Goal: Task Accomplishment & Management: Complete application form

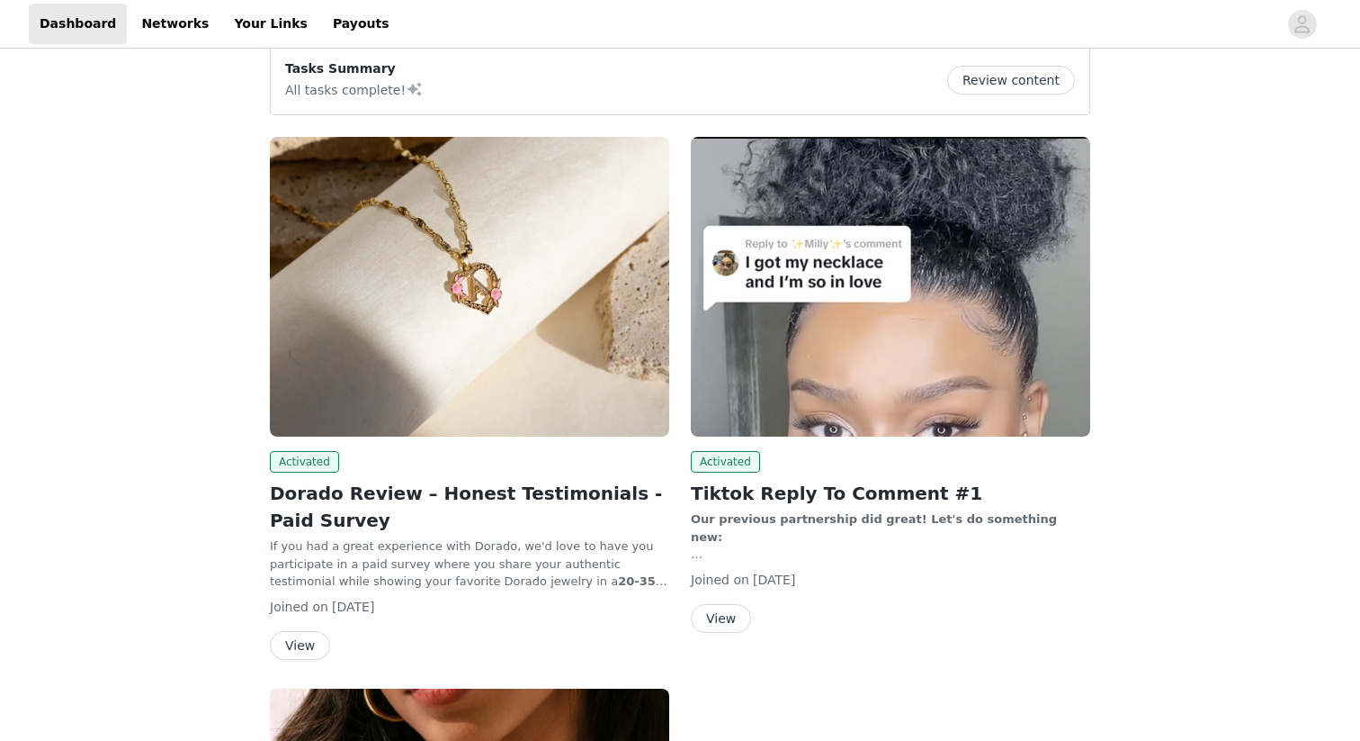
scroll to position [24, 0]
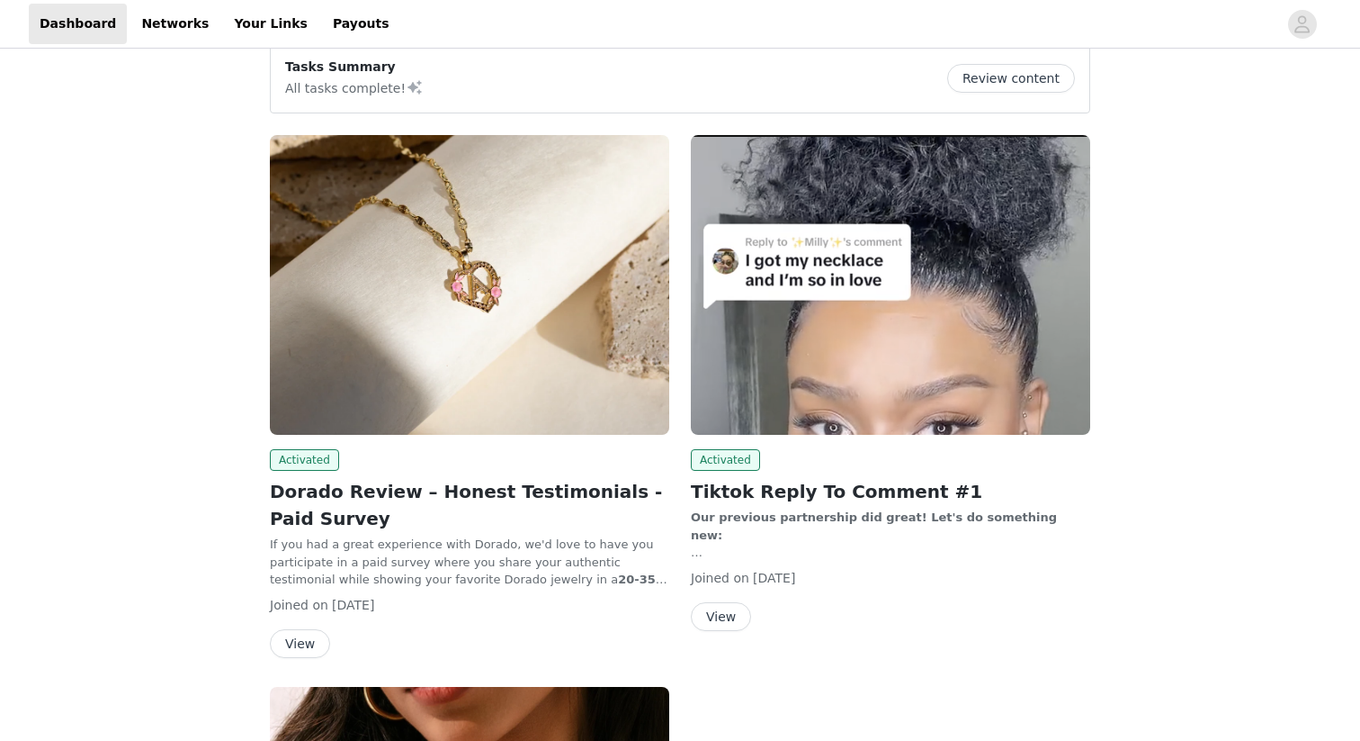
click at [459, 307] on img at bounding box center [470, 285] width 400 height 300
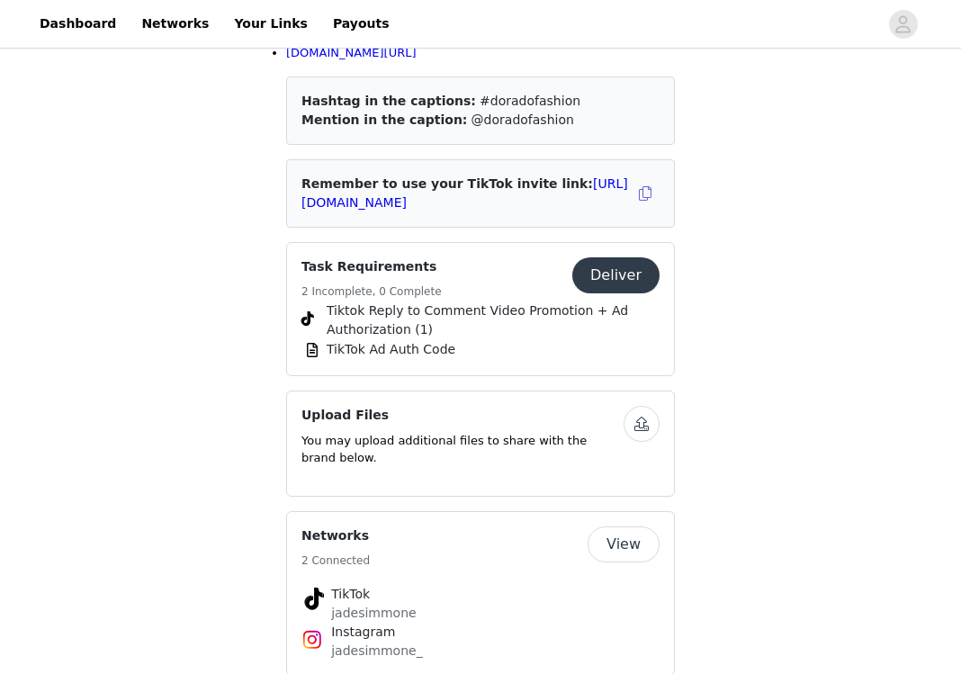
scroll to position [1199, 0]
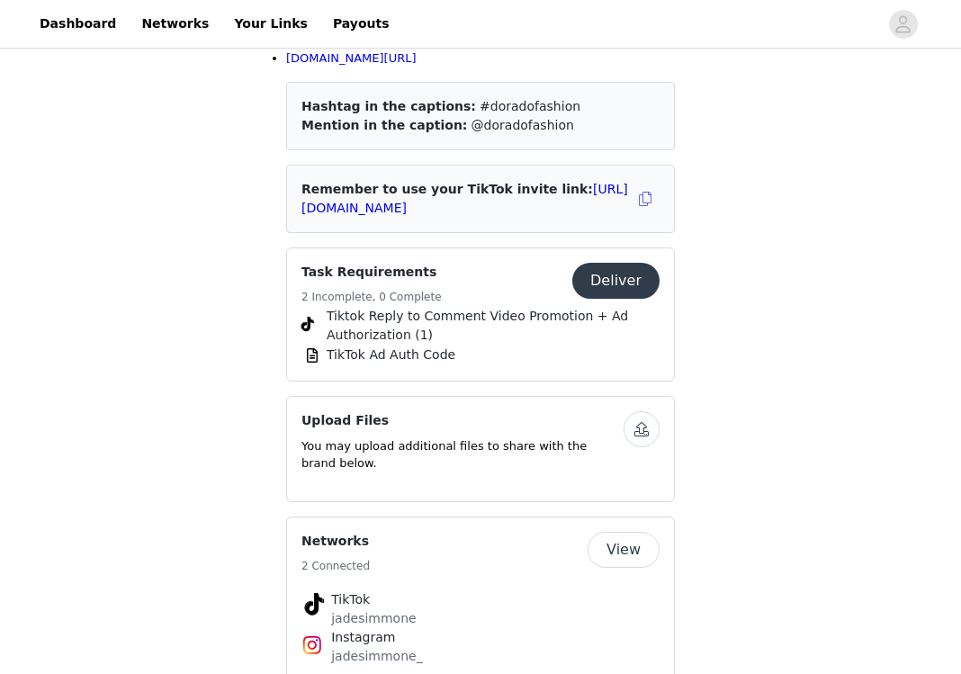
click at [625, 263] on button "Deliver" at bounding box center [615, 281] width 87 height 36
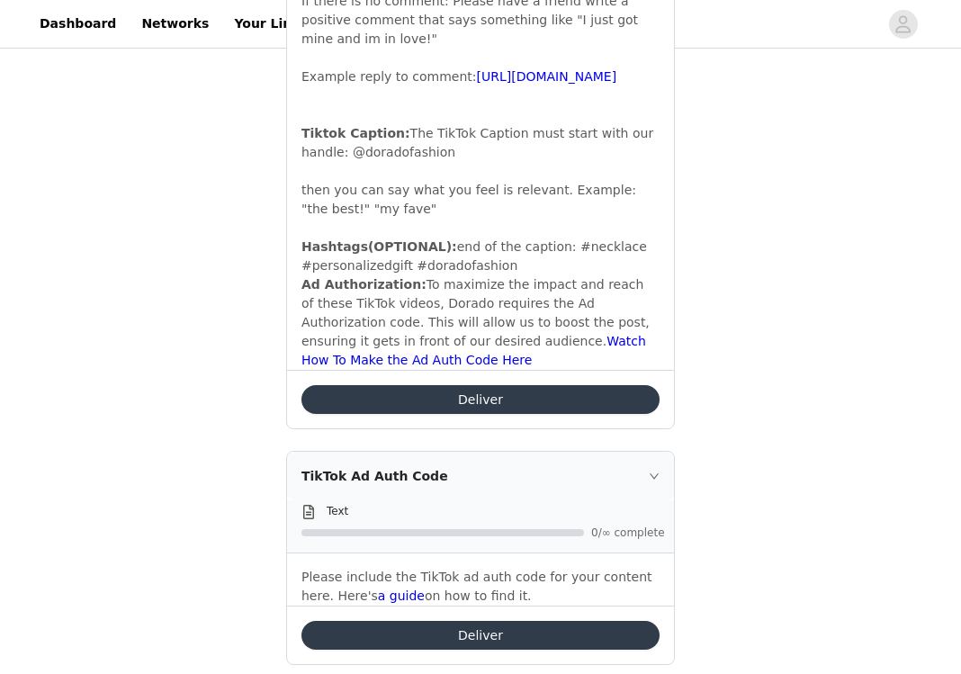
scroll to position [809, 0]
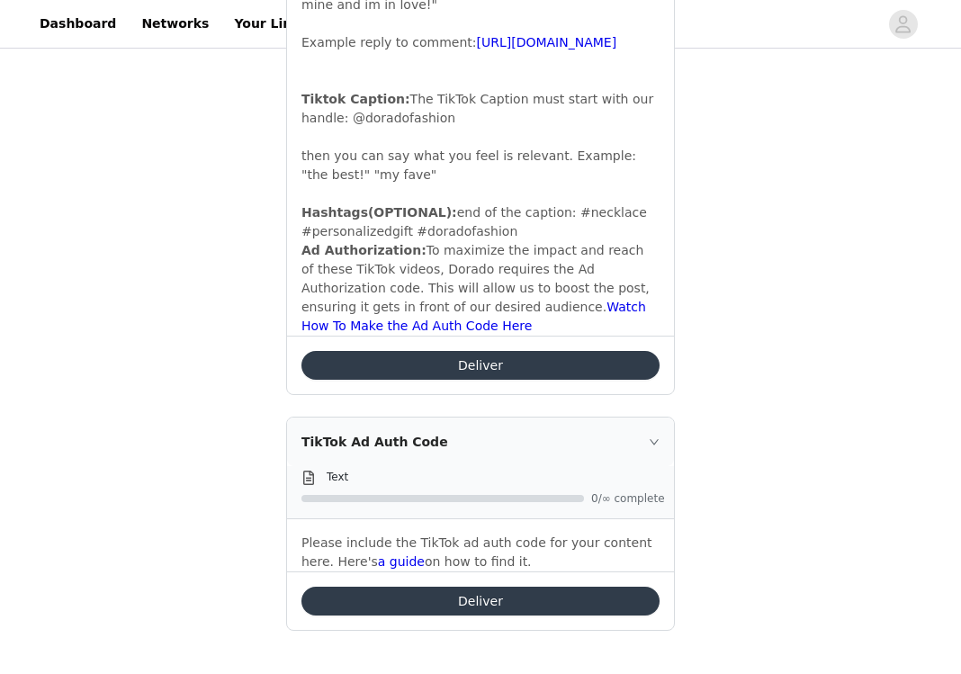
click at [481, 362] on button "Deliver" at bounding box center [480, 365] width 358 height 29
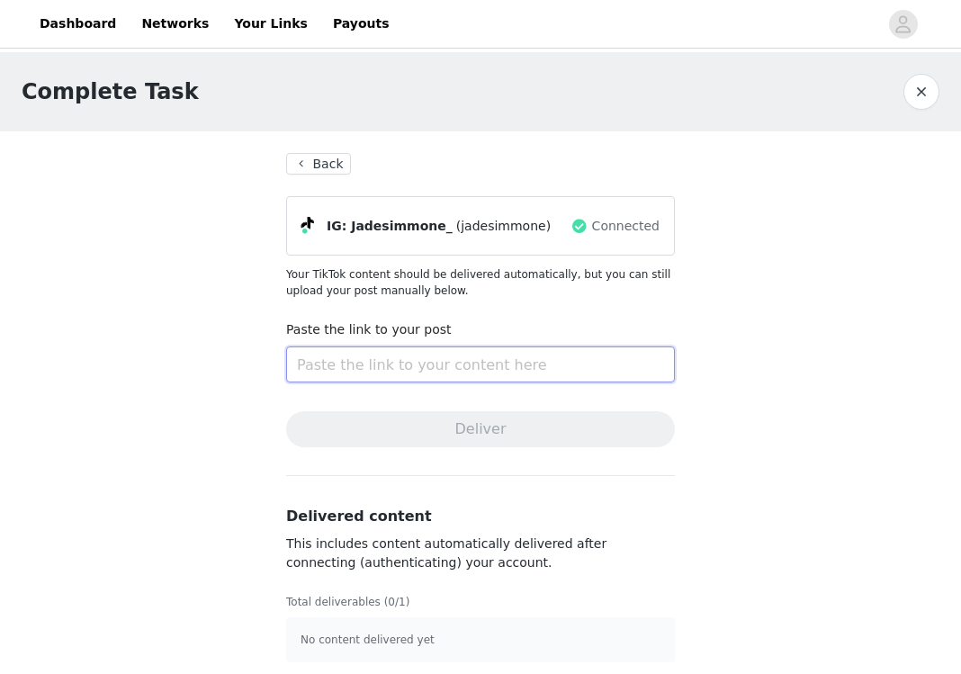
click at [442, 366] on input "text" at bounding box center [480, 364] width 389 height 36
paste input "[URL][DOMAIN_NAME]"
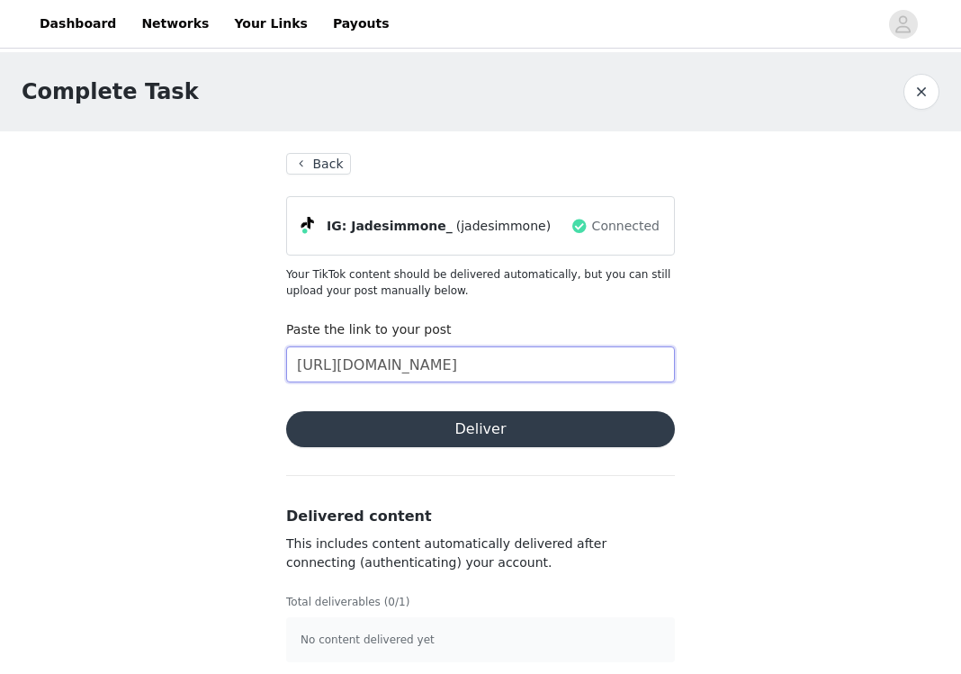
type input "[URL][DOMAIN_NAME]"
click at [471, 433] on button "Deliver" at bounding box center [480, 429] width 389 height 36
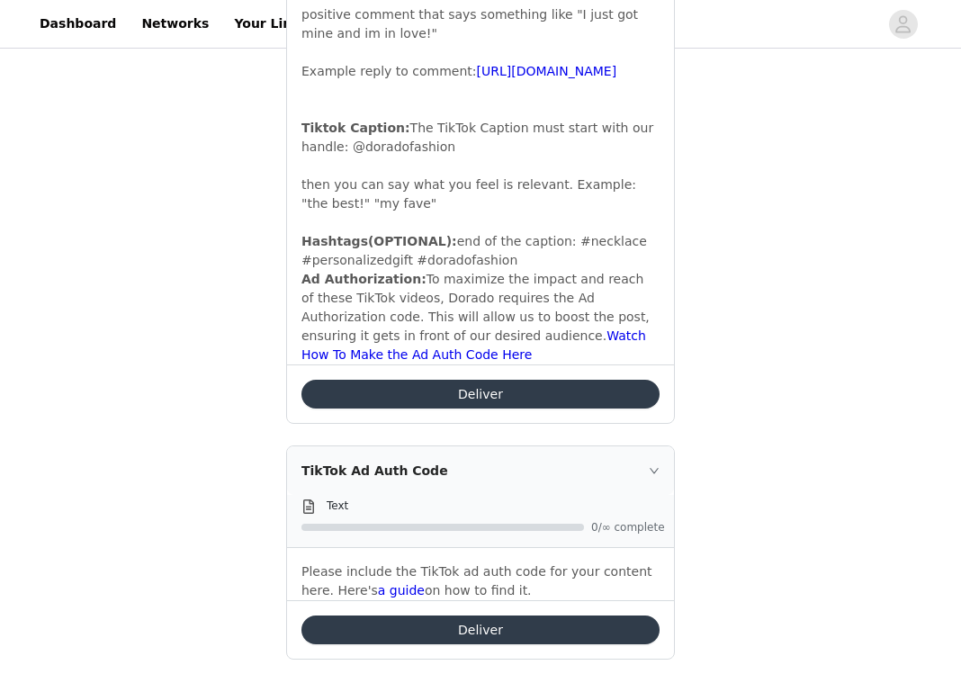
scroll to position [809, 0]
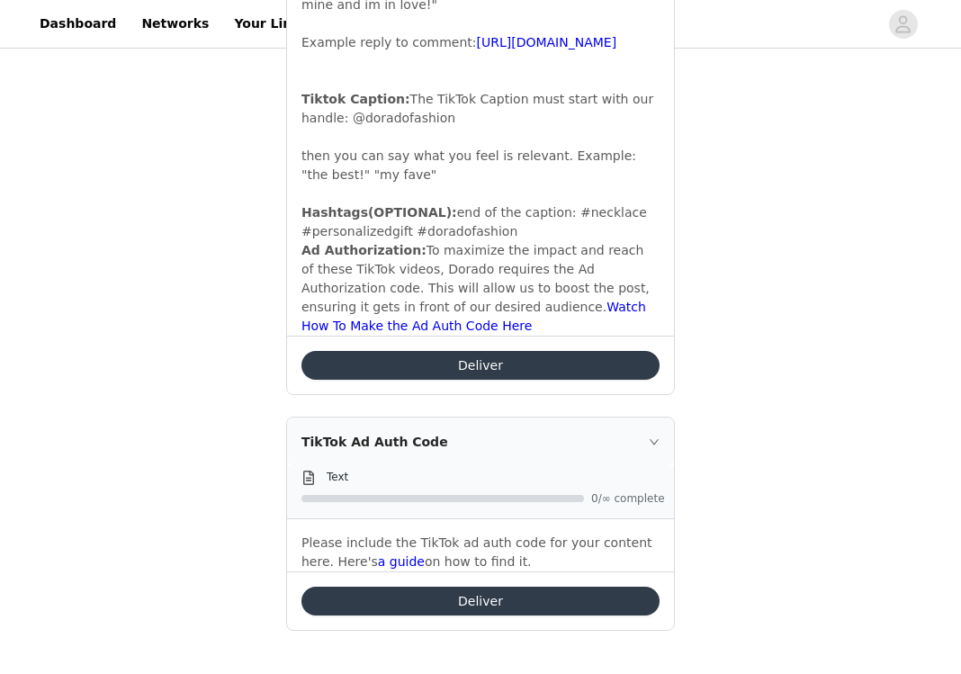
click at [461, 604] on button "Deliver" at bounding box center [480, 601] width 358 height 29
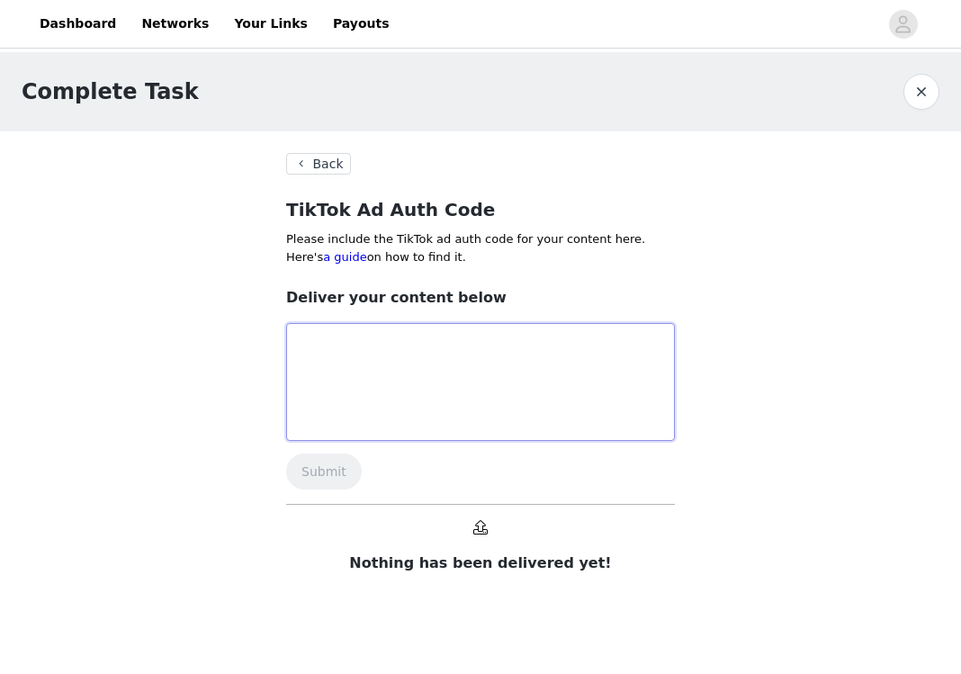
click at [465, 354] on textarea at bounding box center [480, 382] width 389 height 118
paste textarea "#Gorv69N1yjV+wBwEOB17+PnqB7MYhGDDvdMMPIxOtwDZ7A5BO9xUx/Ng2bFOSjM="
type textarea "#Gorv69N1yjV+wBwEOB17+PnqB7MYhGDDvdMMPIxOtwDZ7A5BO9xUx/Ng2bFOSjM="
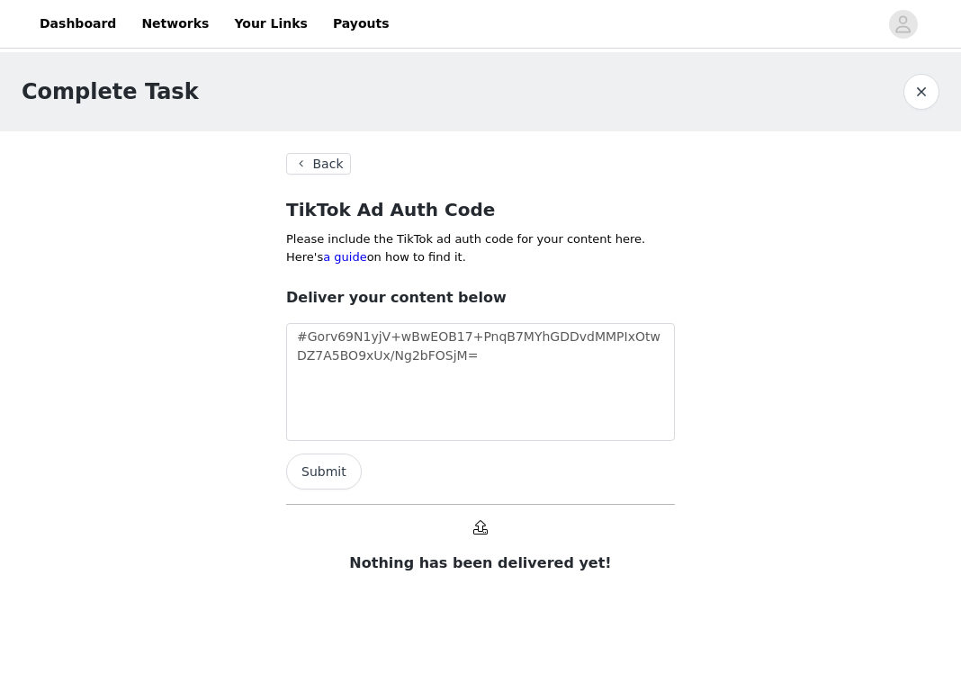
click at [319, 476] on button "Submit" at bounding box center [324, 471] width 76 height 36
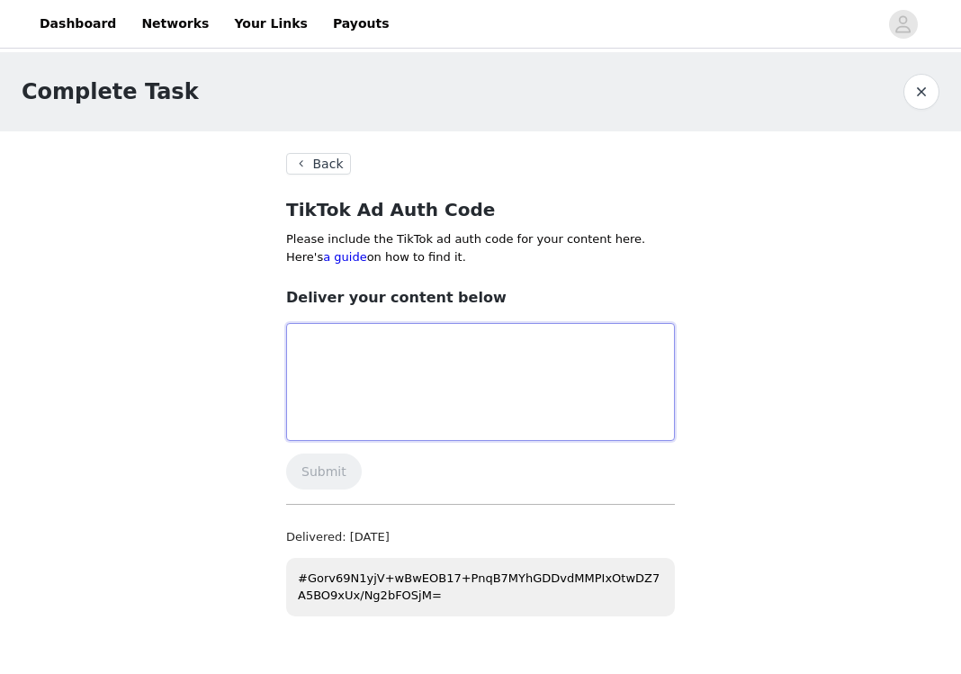
click at [486, 363] on textarea at bounding box center [480, 382] width 389 height 118
click at [328, 159] on button "Back" at bounding box center [318, 164] width 65 height 22
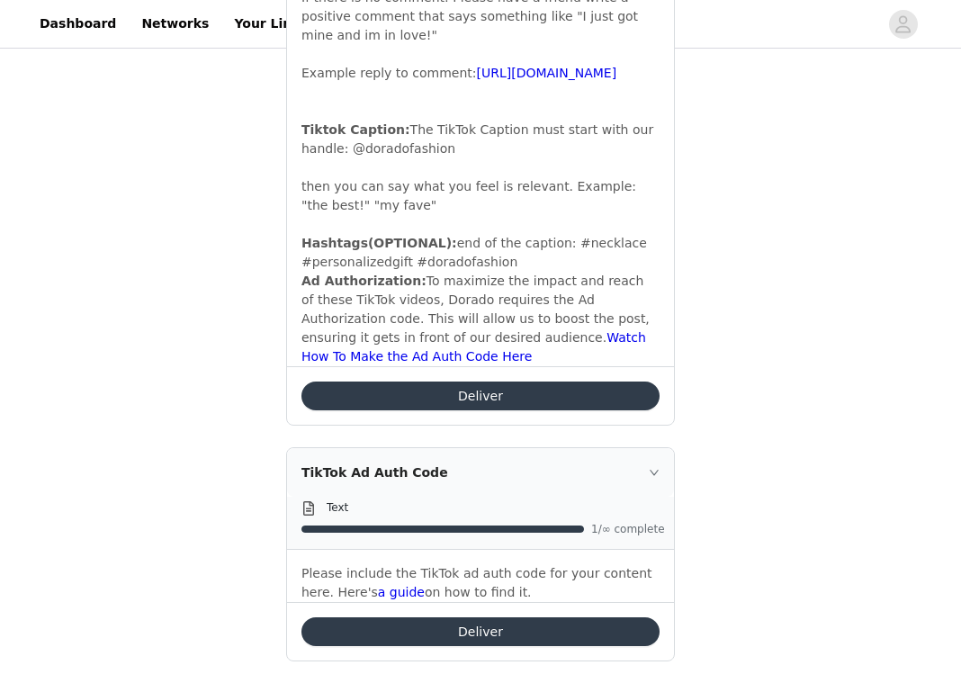
scroll to position [809, 0]
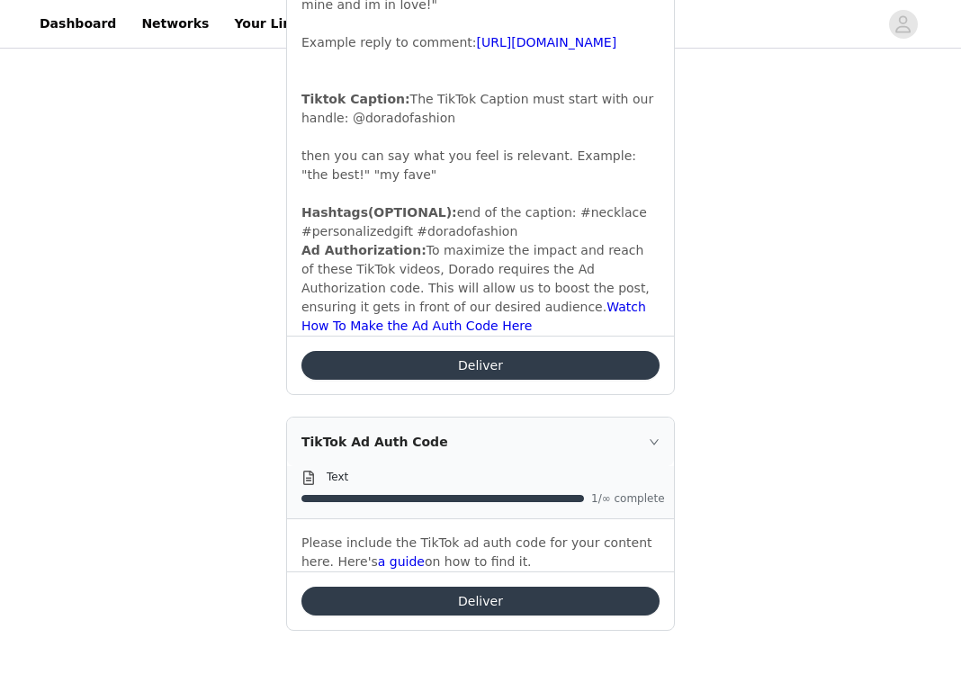
click at [545, 608] on button "Deliver" at bounding box center [480, 601] width 358 height 29
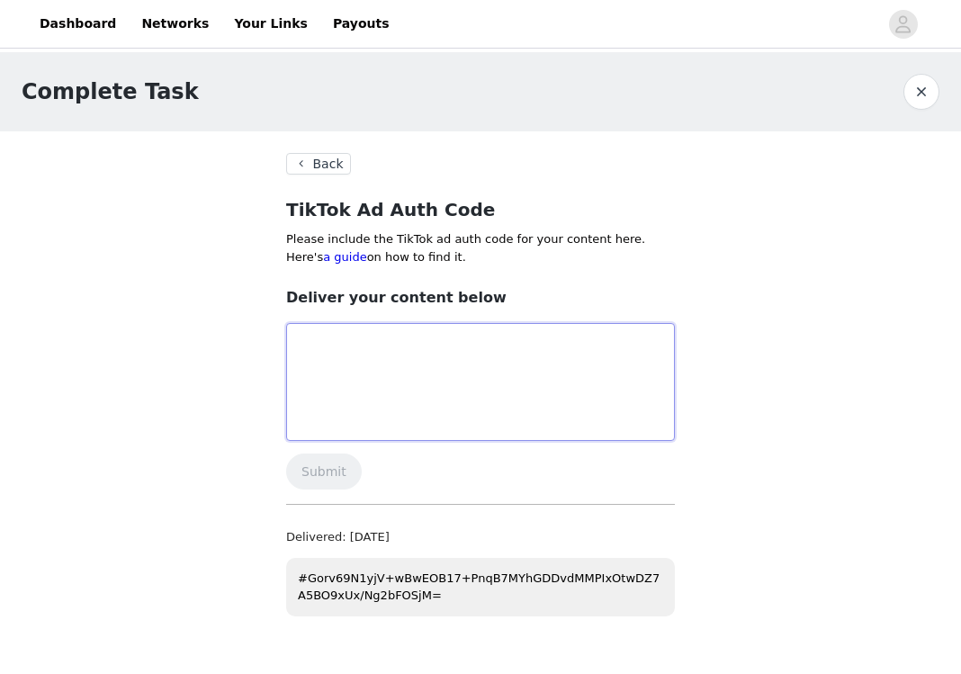
click at [418, 395] on textarea at bounding box center [480, 382] width 389 height 118
paste textarea "#Gorv69N1yjV+wBwEOB17+PnqB7MYhGDDvdMMPIxOtwDZ7A5BO9xUx/Ng2bFOSjM="
type textarea "#Gorv69N1yjV+wBwEOB17+PnqB7MYhGDDvdMMPIxOtwDZ7A5BO9xUx/Ng2bFOSjM="
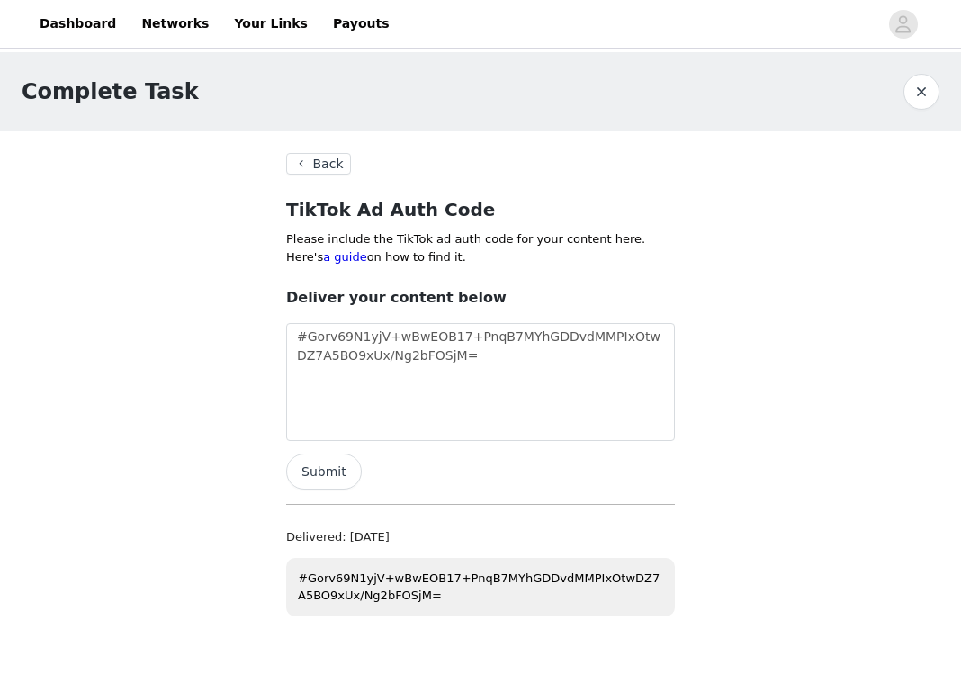
click at [335, 475] on button "Submit" at bounding box center [324, 471] width 76 height 36
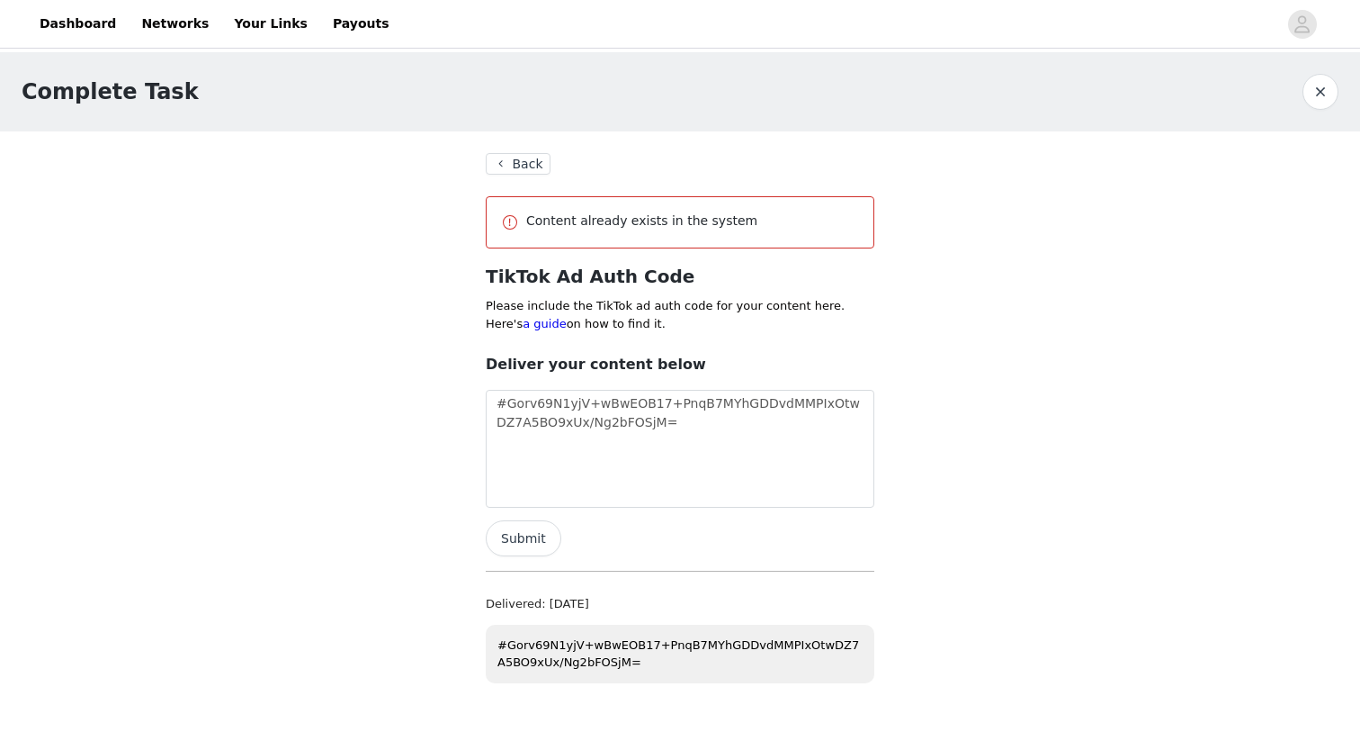
click at [526, 162] on button "Back" at bounding box center [518, 164] width 65 height 22
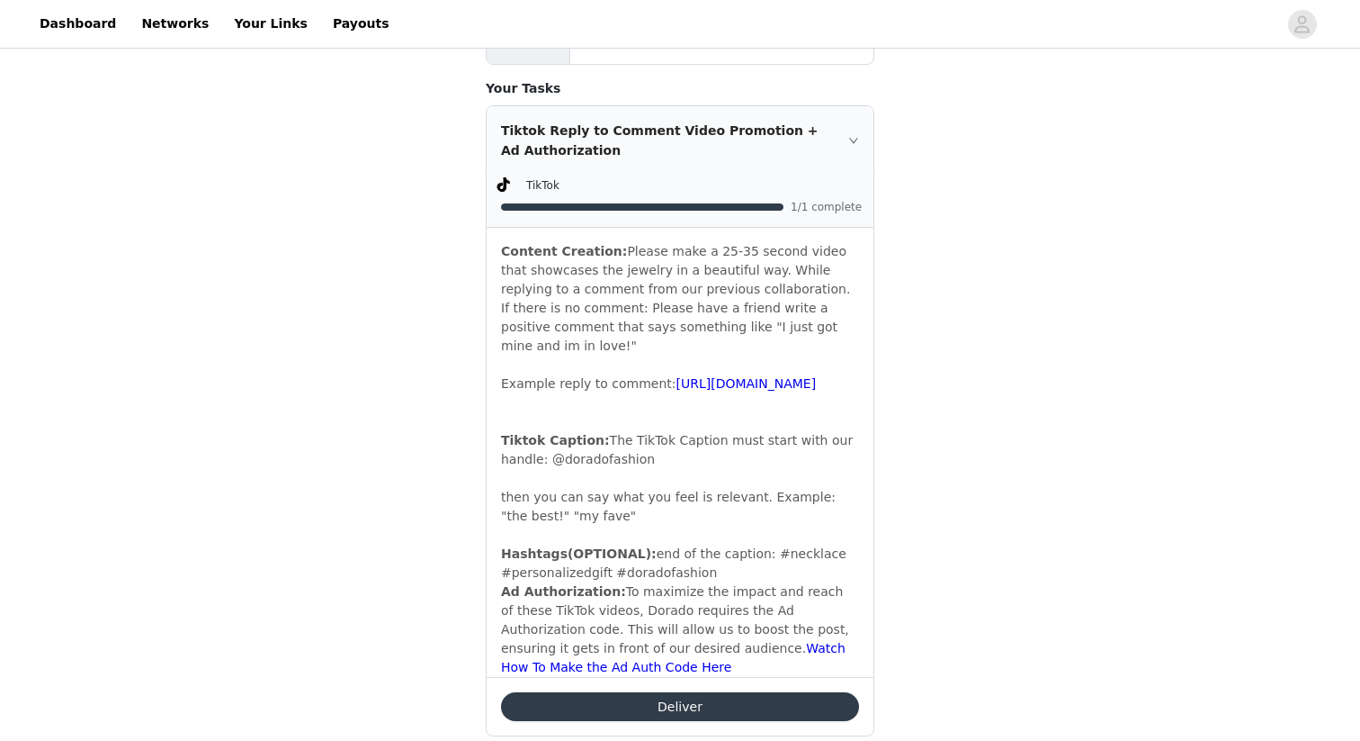
scroll to position [742, 0]
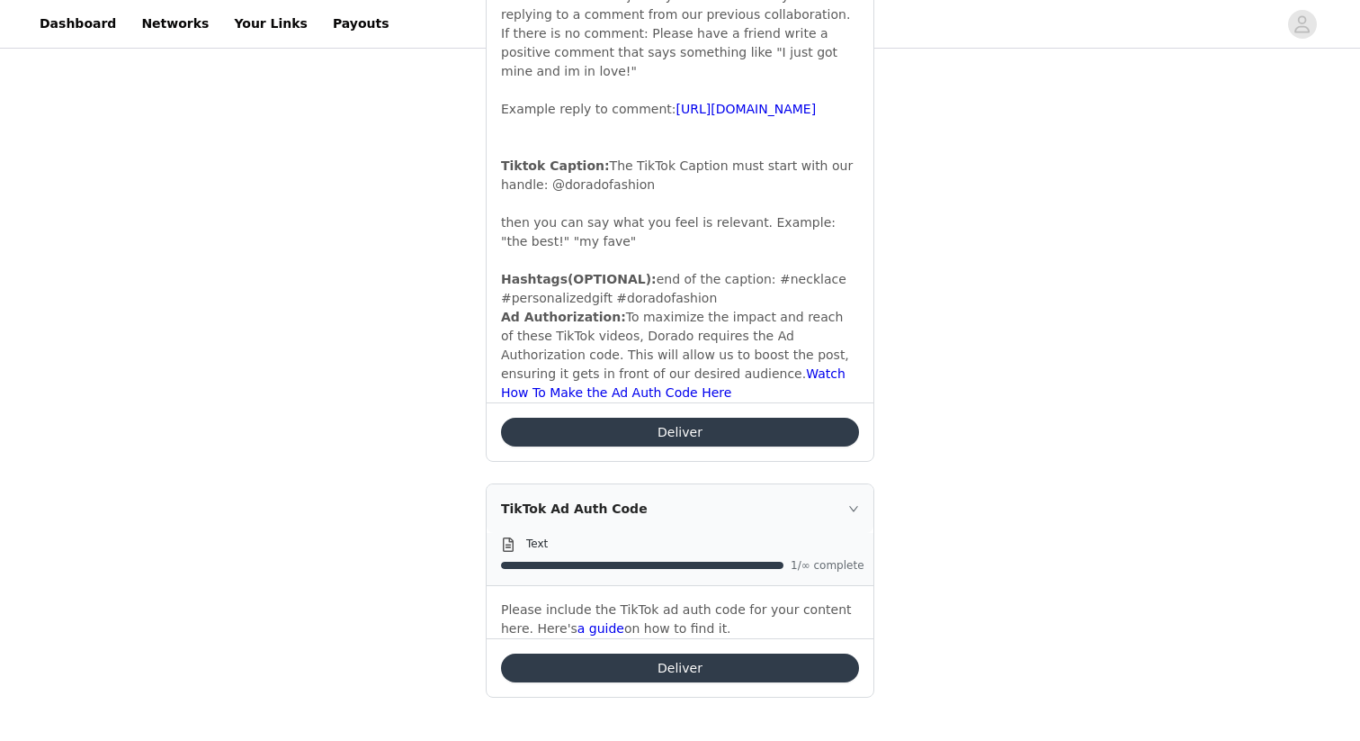
click at [701, 430] on button "Deliver" at bounding box center [680, 432] width 358 height 29
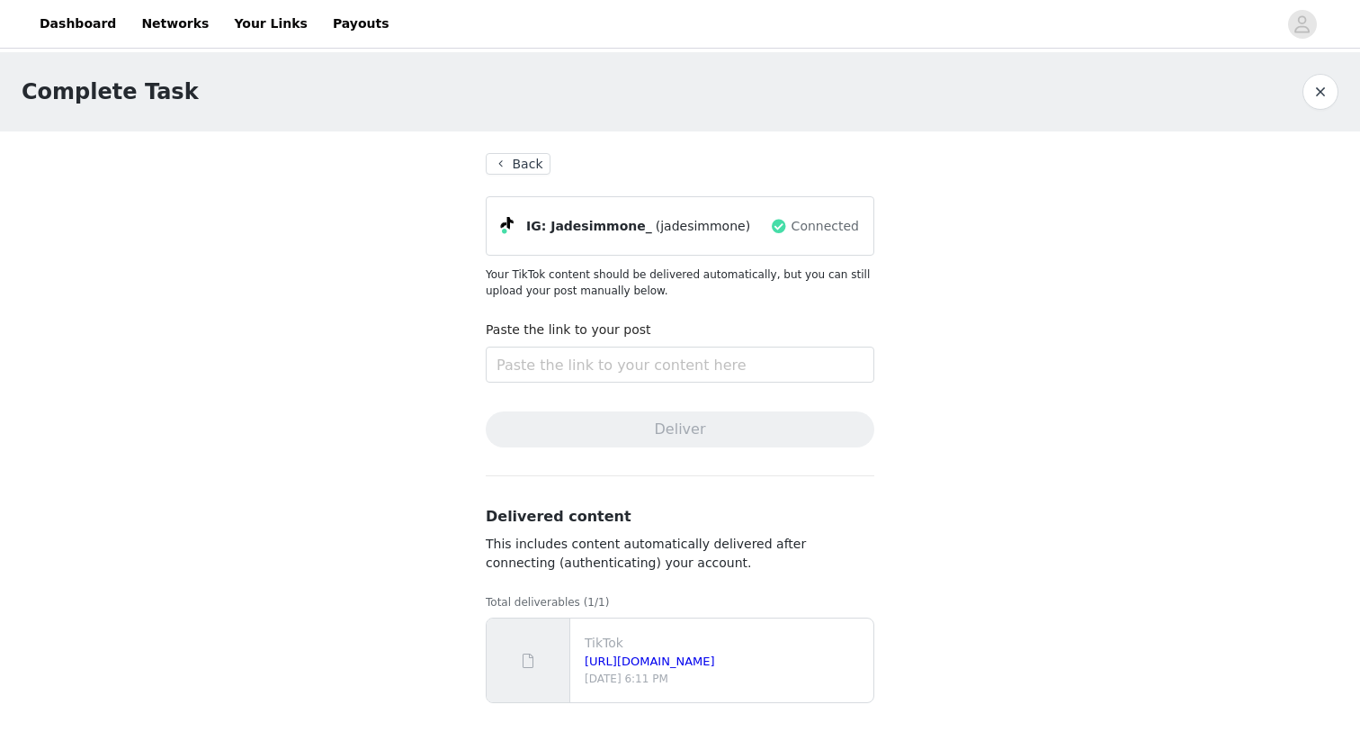
click at [527, 175] on section "Back IG: Jadesimmone_ (jadesimmone) Connected Your TikTok content should be del…" at bounding box center [680, 434] width 432 height 607
click at [525, 161] on button "Back" at bounding box center [518, 164] width 65 height 22
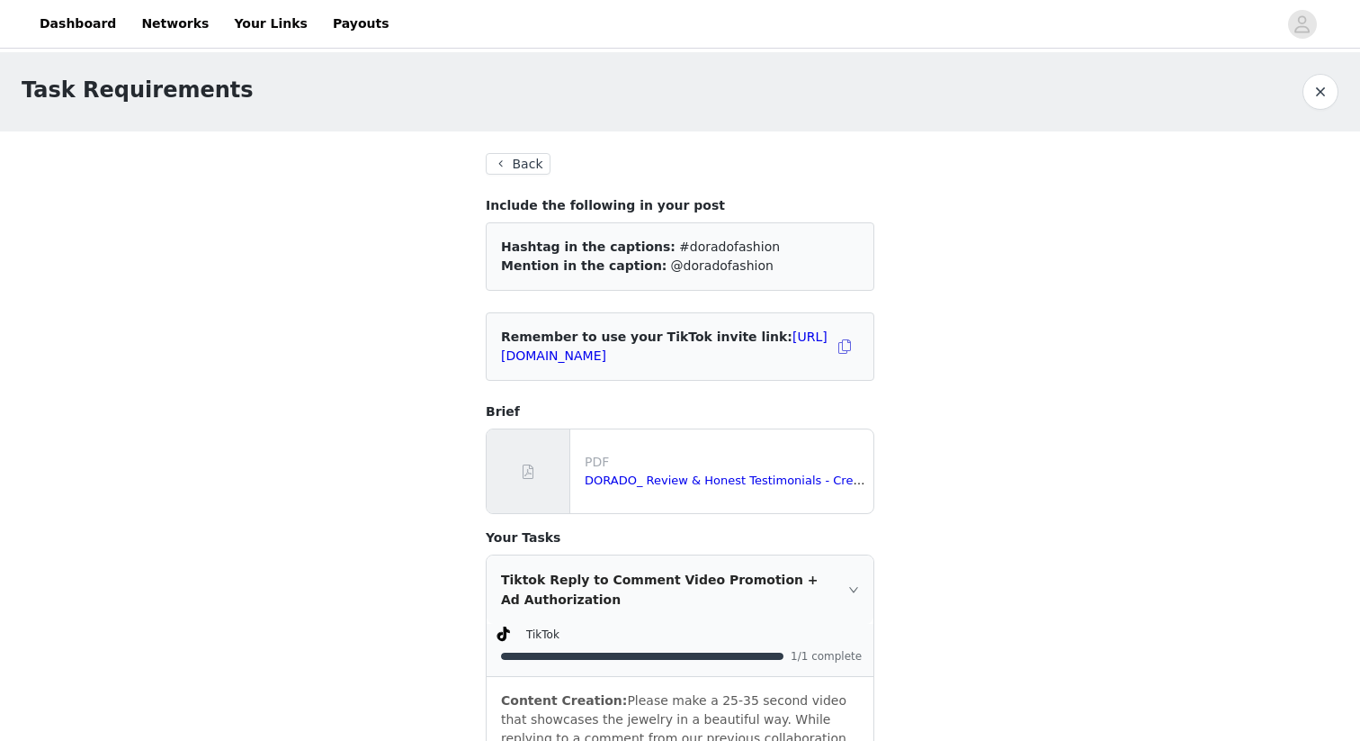
click at [525, 157] on button "Back" at bounding box center [518, 164] width 65 height 22
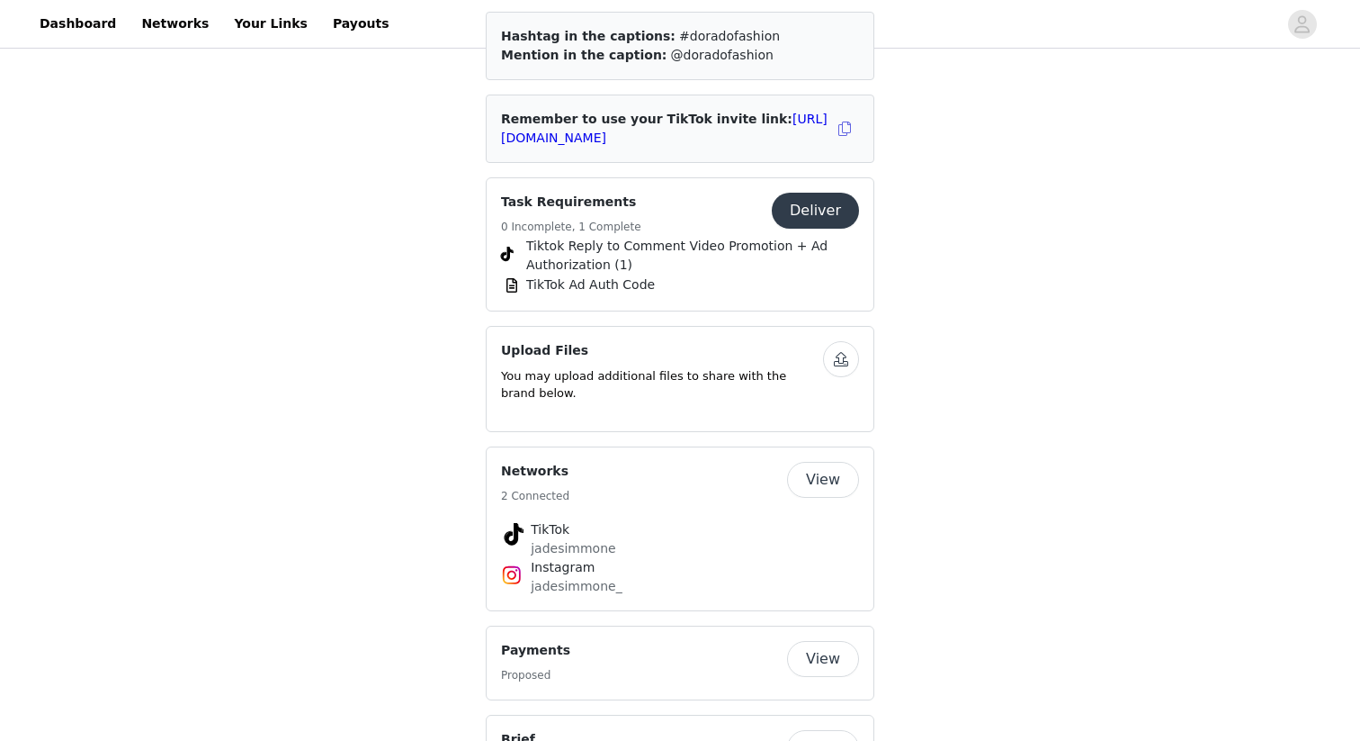
scroll to position [1263, 0]
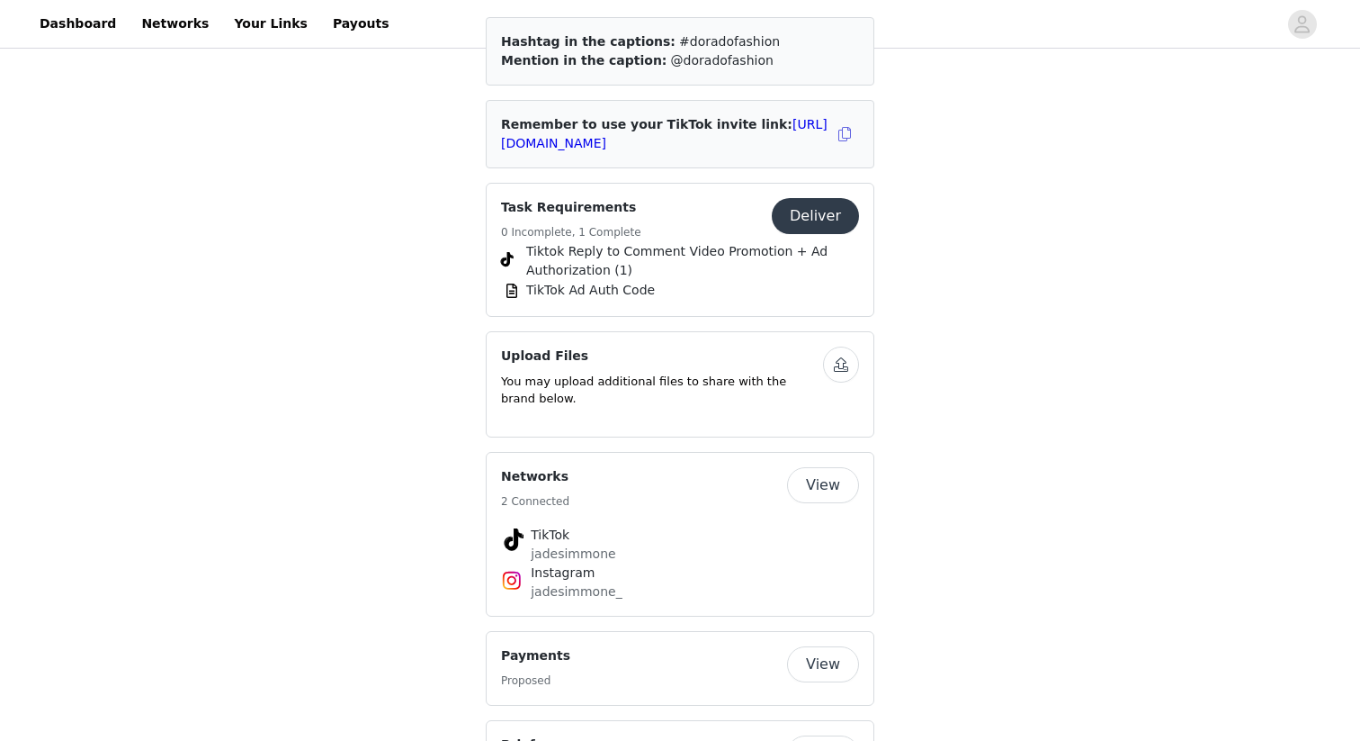
click at [822, 198] on button "Deliver" at bounding box center [815, 216] width 87 height 36
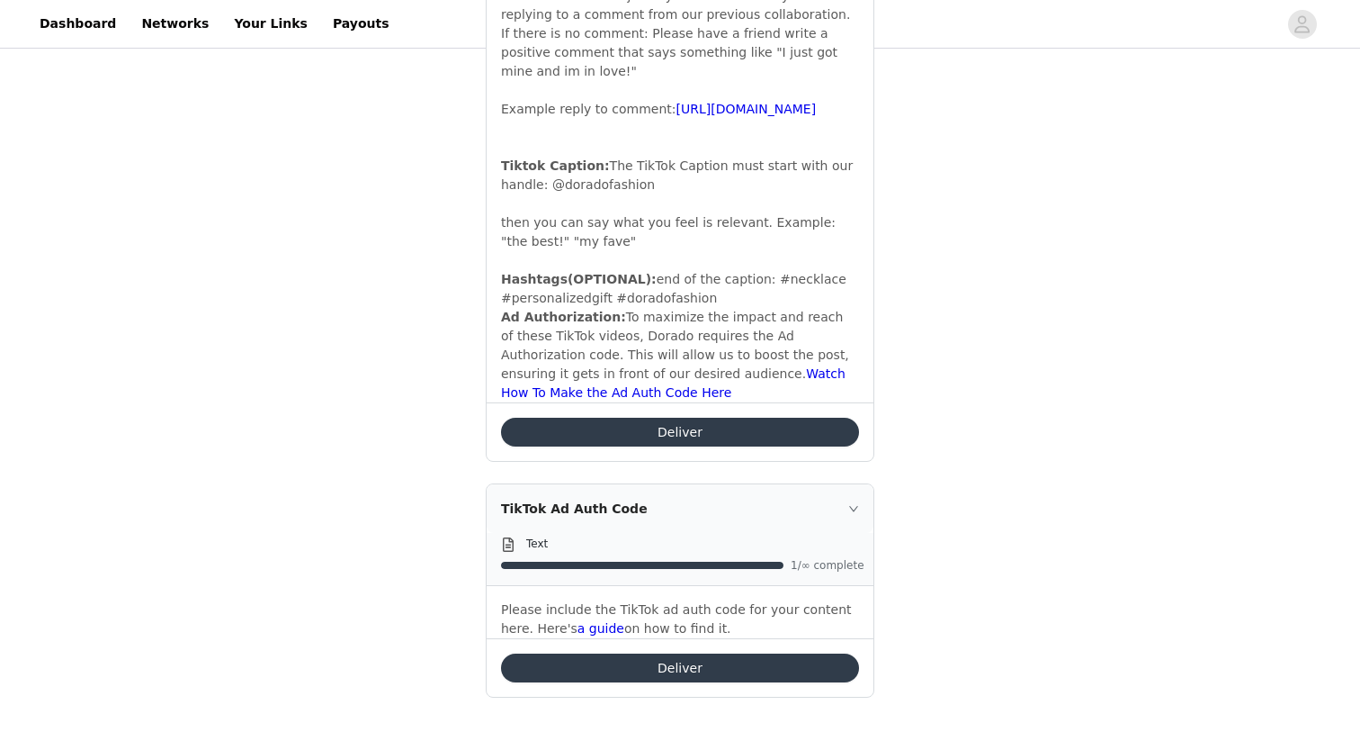
scroll to position [742, 0]
click at [662, 663] on button "Deliver" at bounding box center [680, 667] width 358 height 29
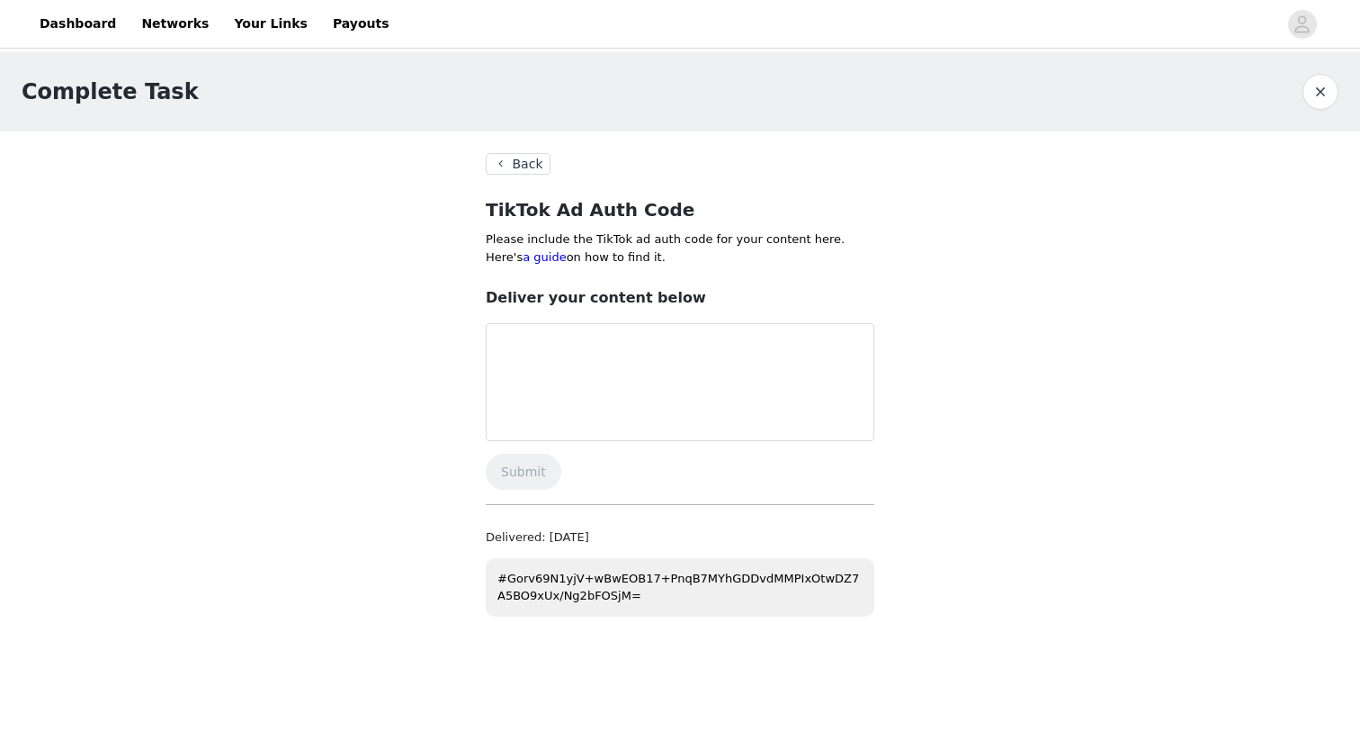
click at [650, 588] on p "#Gorv69N1yjV+wBwEOB17+PnqB7MYhGDDvdMMPIxOtwDZ7A5BO9xUx/Ng2bFOSjM=" at bounding box center [680, 587] width 389 height 58
click at [642, 603] on p "#Gorv69N1yjV+wBwEOB17+PnqB7MYhGDDvdMMPIxOtwDZ7A5BO9xUx/Ng2bFOSjM=" at bounding box center [680, 587] width 389 height 58
drag, startPoint x: 624, startPoint y: 592, endPoint x: 493, endPoint y: 574, distance: 131.7
click at [493, 574] on p "#Gorv69N1yjV+wBwEOB17+PnqB7MYhGDDvdMMPIxOtwDZ7A5BO9xUx/Ng2bFOSjM=" at bounding box center [680, 587] width 389 height 58
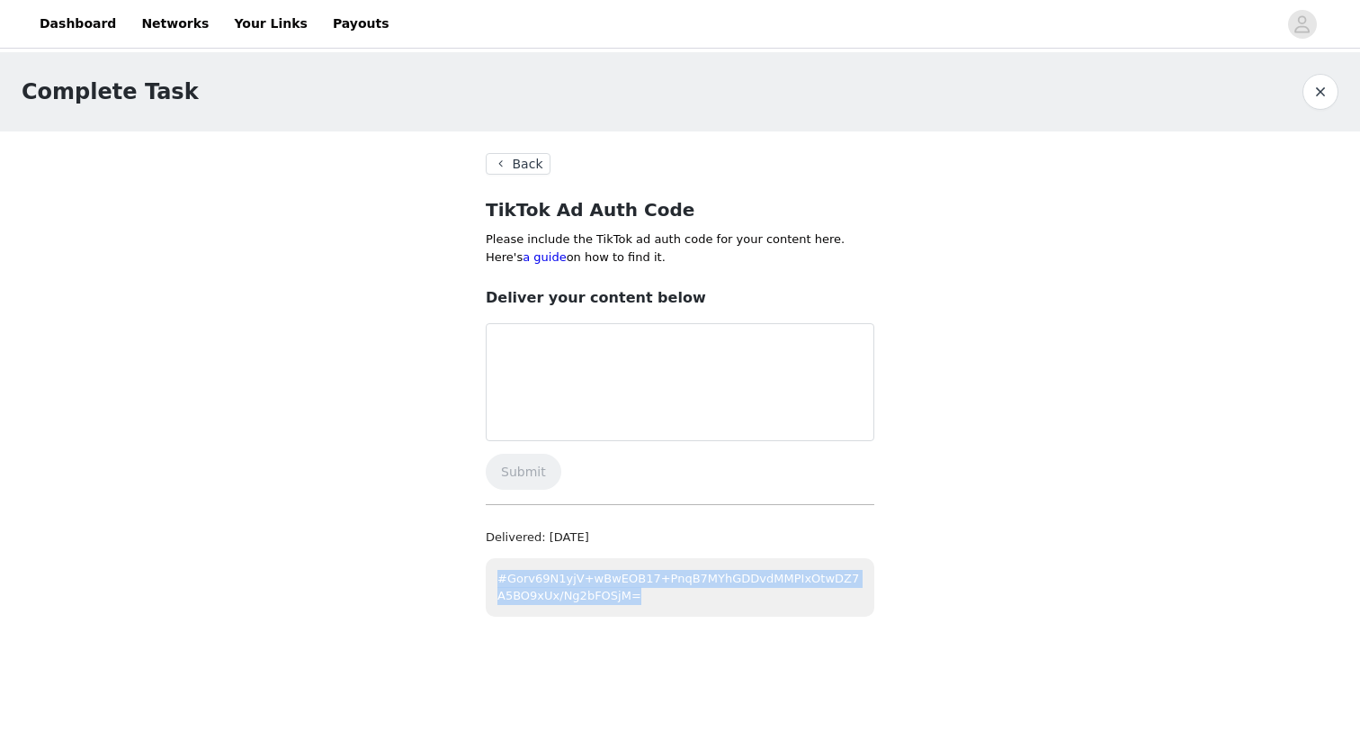
copy p "#Gorv69N1yjV+wBwEOB17+PnqB7MYhGDDvdMMPIxOtwDZ7A5BO9xUx/Ng2bFOSjM="
click at [580, 387] on textarea at bounding box center [680, 382] width 389 height 118
paste textarea "#Gorv69N1yjV+wBwEOB17+PnqB7MYhGDDvdMMPIxOtwDZ7A5BO9xUx/Ng2bFOSjM="
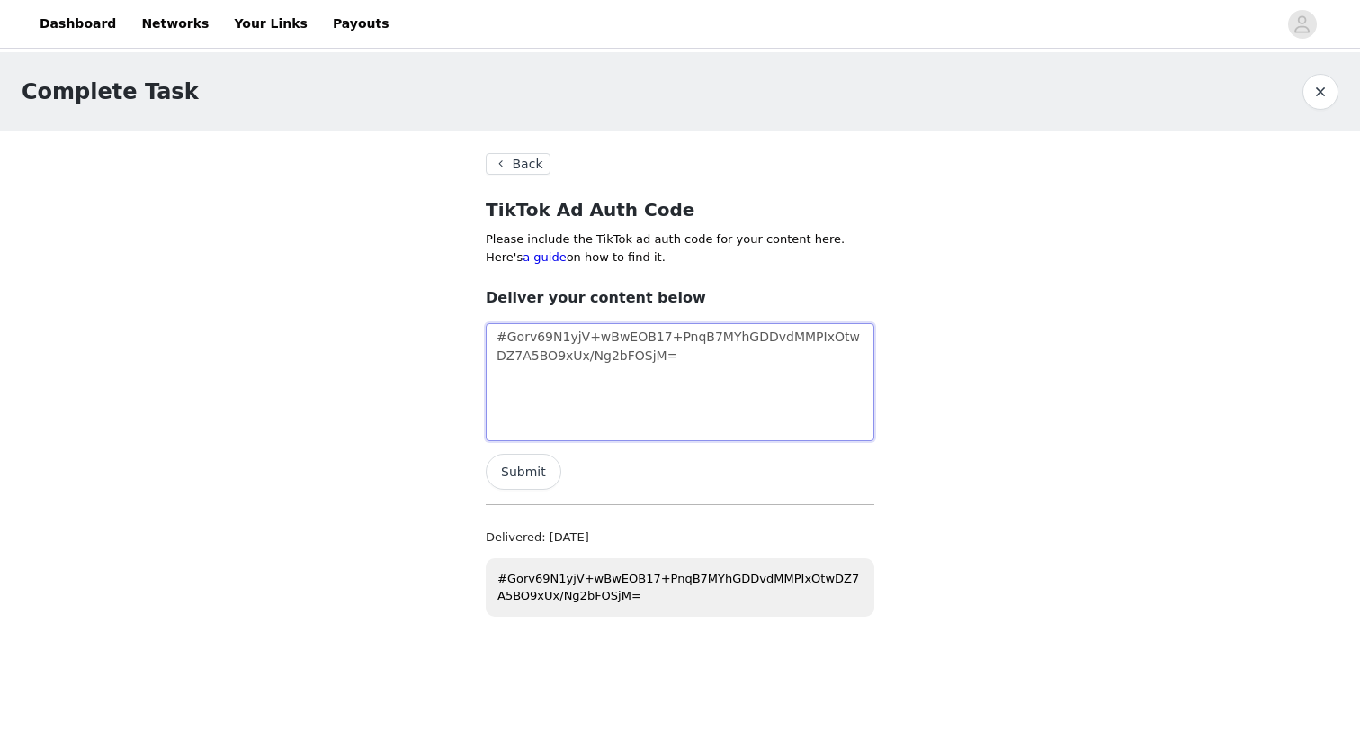
type textarea "#Gorv69N1yjV+wBwEOB17+PnqB7MYhGDDvdMMPIxOtwDZ7A5BO9xUx/Ng2bFOSjM="
click at [518, 450] on div "Deliver your content below #Gorv69N1yjV+wBwEOB17+PnqB7MYhGDDvdMMPIxOtwDZ7A5BO9x…" at bounding box center [680, 396] width 389 height 218
click at [526, 466] on button "Submit" at bounding box center [524, 471] width 76 height 36
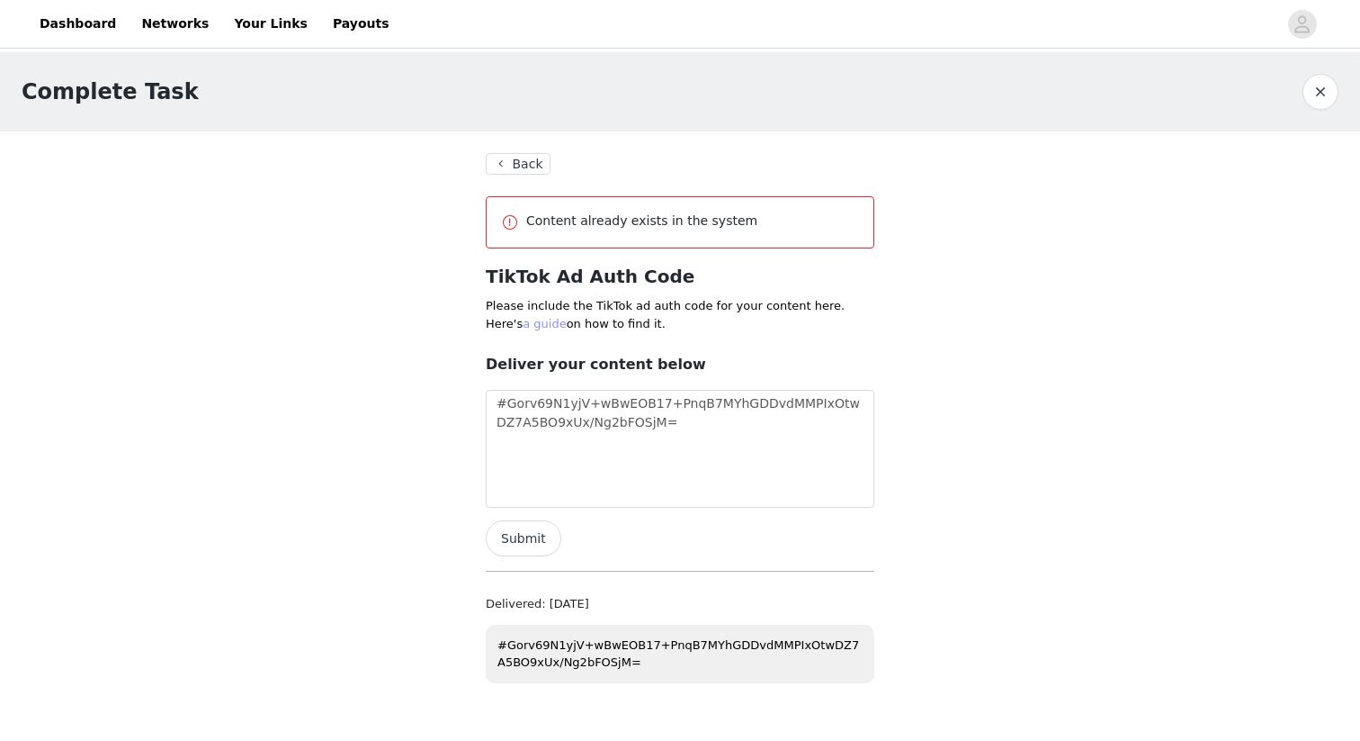
click at [523, 323] on span "a guide" at bounding box center [544, 323] width 43 height 13
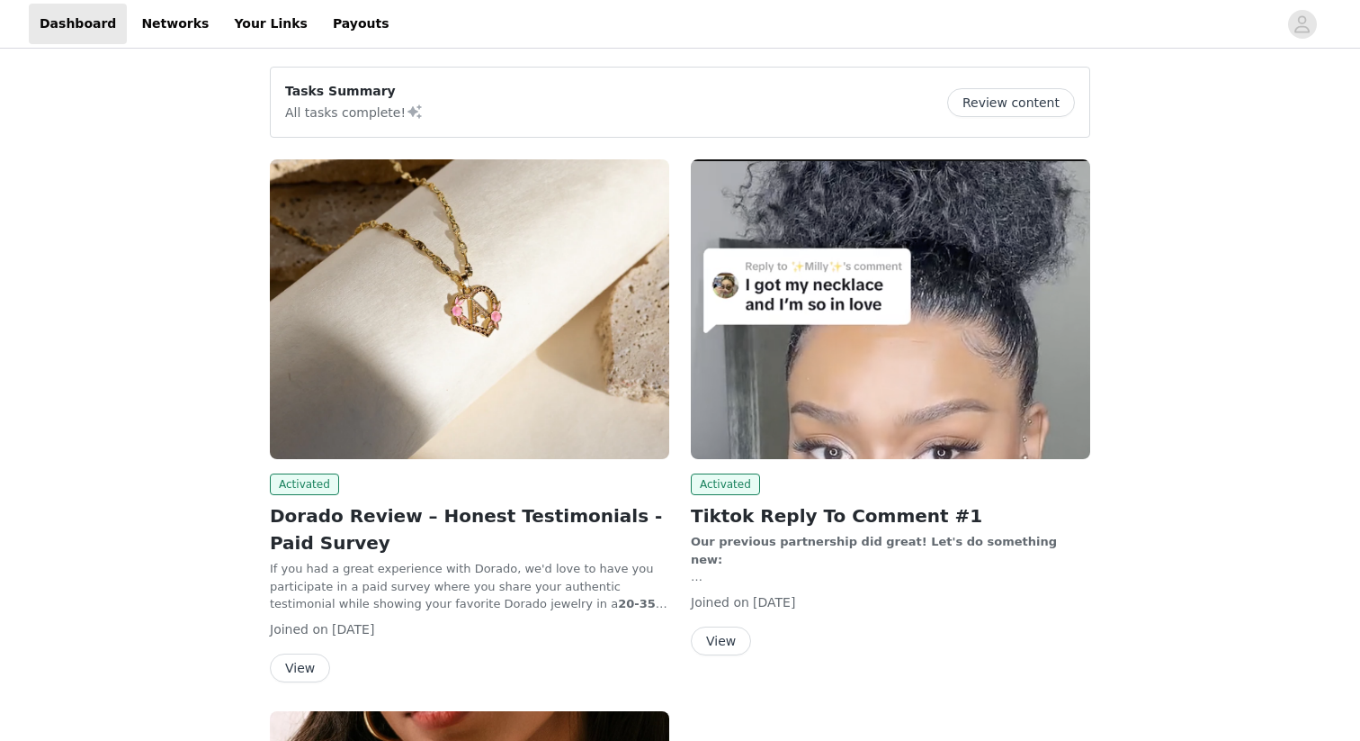
click at [311, 657] on button "View" at bounding box center [300, 667] width 60 height 29
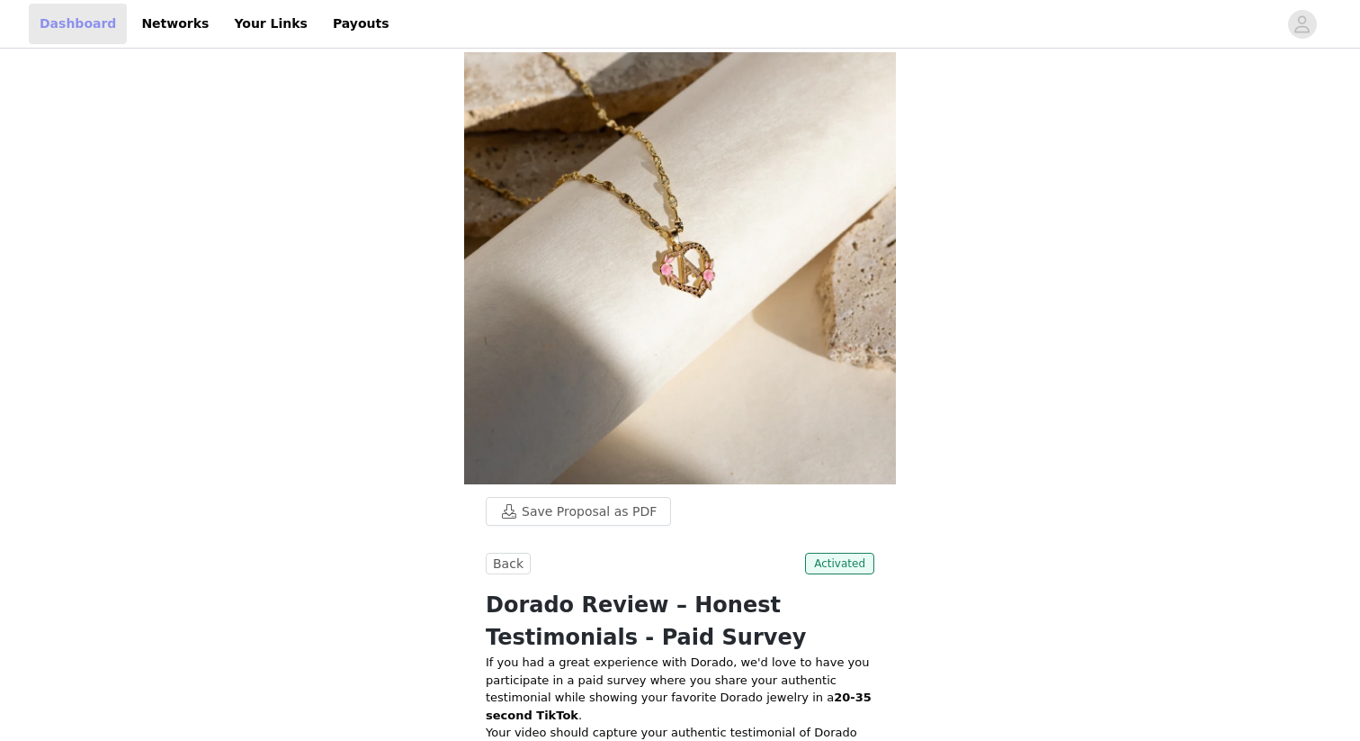
click at [76, 25] on link "Dashboard" at bounding box center [78, 24] width 98 height 40
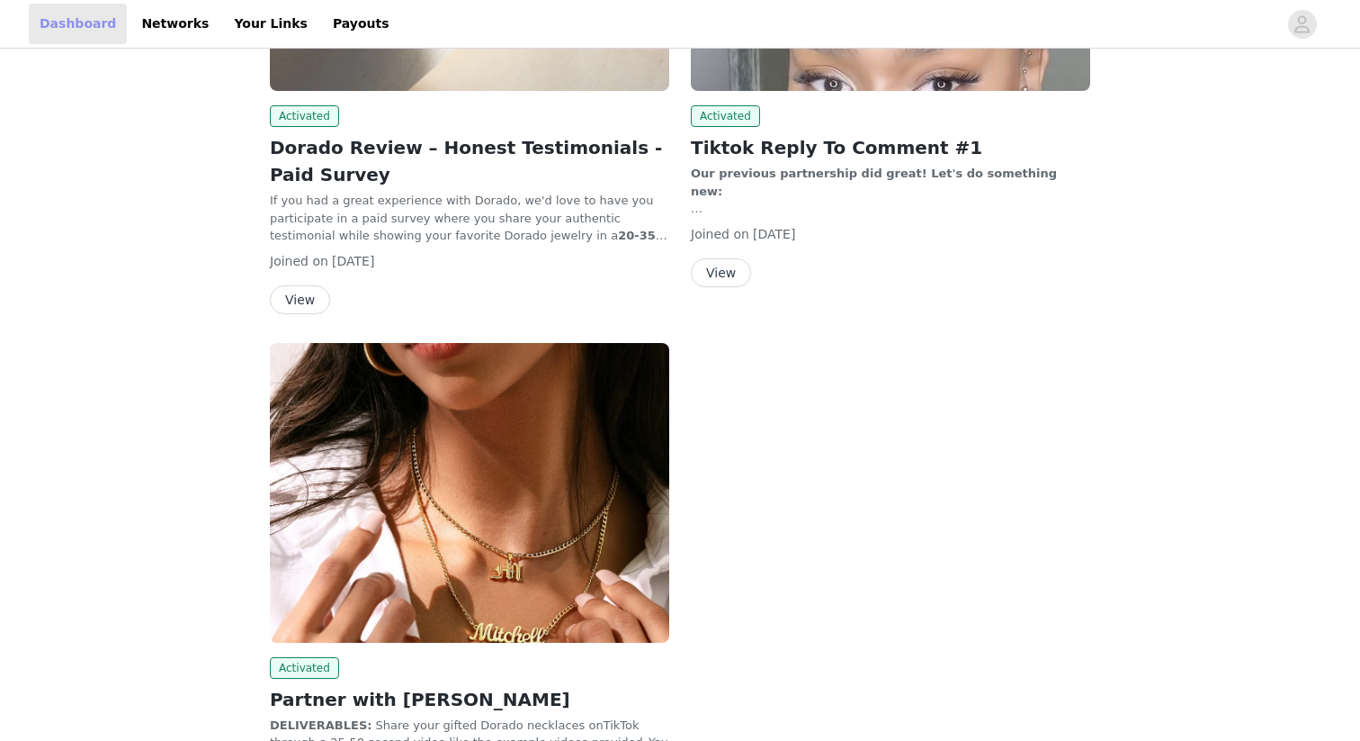
scroll to position [373, 0]
